Goal: Information Seeking & Learning: Learn about a topic

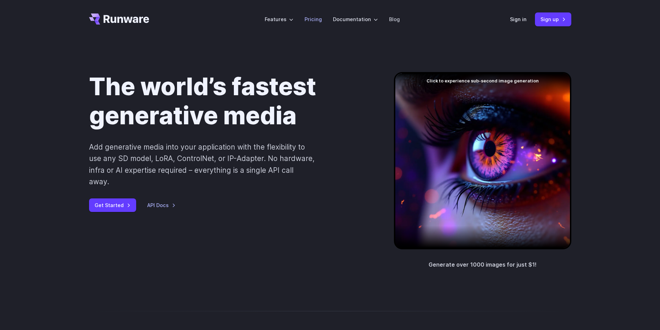
click at [315, 24] on li "Pricing" at bounding box center [313, 19] width 28 height 19
click at [317, 22] on link "Pricing" at bounding box center [312, 19] width 17 height 8
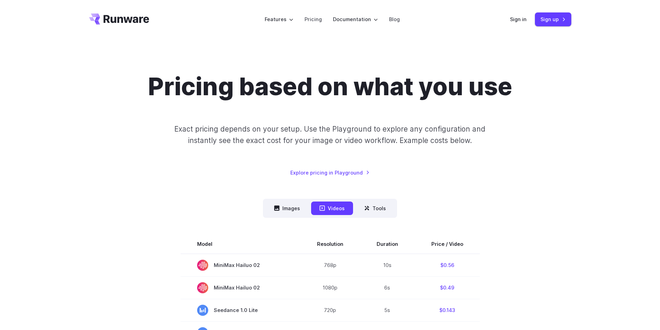
scroll to position [35, 0]
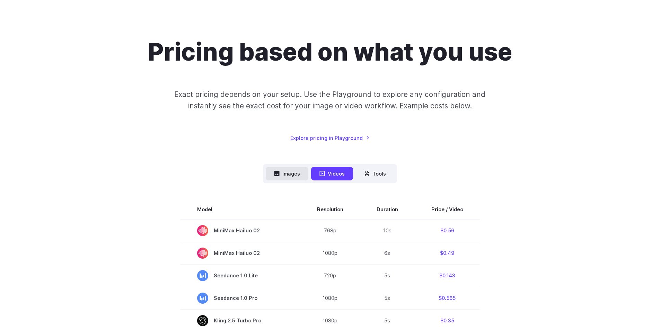
click at [278, 177] on button "Images" at bounding box center [287, 174] width 43 height 14
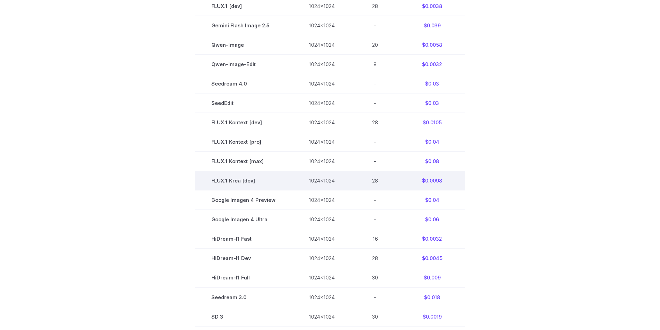
scroll to position [104, 0]
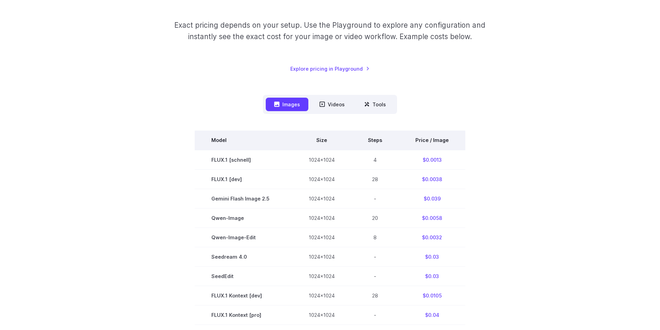
click at [425, 138] on th "Price / Image" at bounding box center [432, 140] width 67 height 19
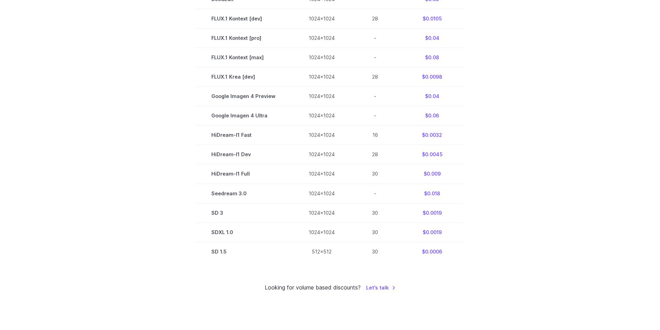
scroll to position [520, 0]
